Goal: Find specific page/section

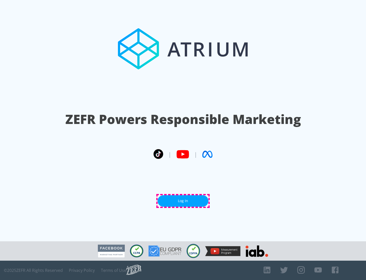
click at [183, 201] on link "Log In" at bounding box center [183, 200] width 51 height 11
